Goal: Go to known website: Go to known website

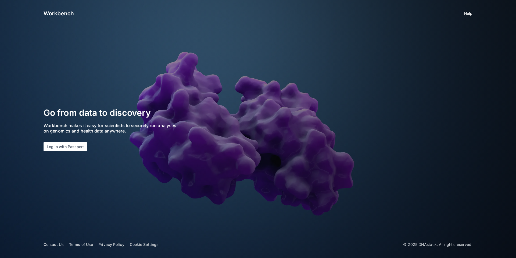
click at [66, 151] on app-login "Help Go from data to discovery Workbench makes it easy for scientists to secure…" at bounding box center [258, 129] width 516 height 258
click at [68, 148] on button "Log in with Passport" at bounding box center [66, 146] width 44 height 9
